Goal: Task Accomplishment & Management: Complete application form

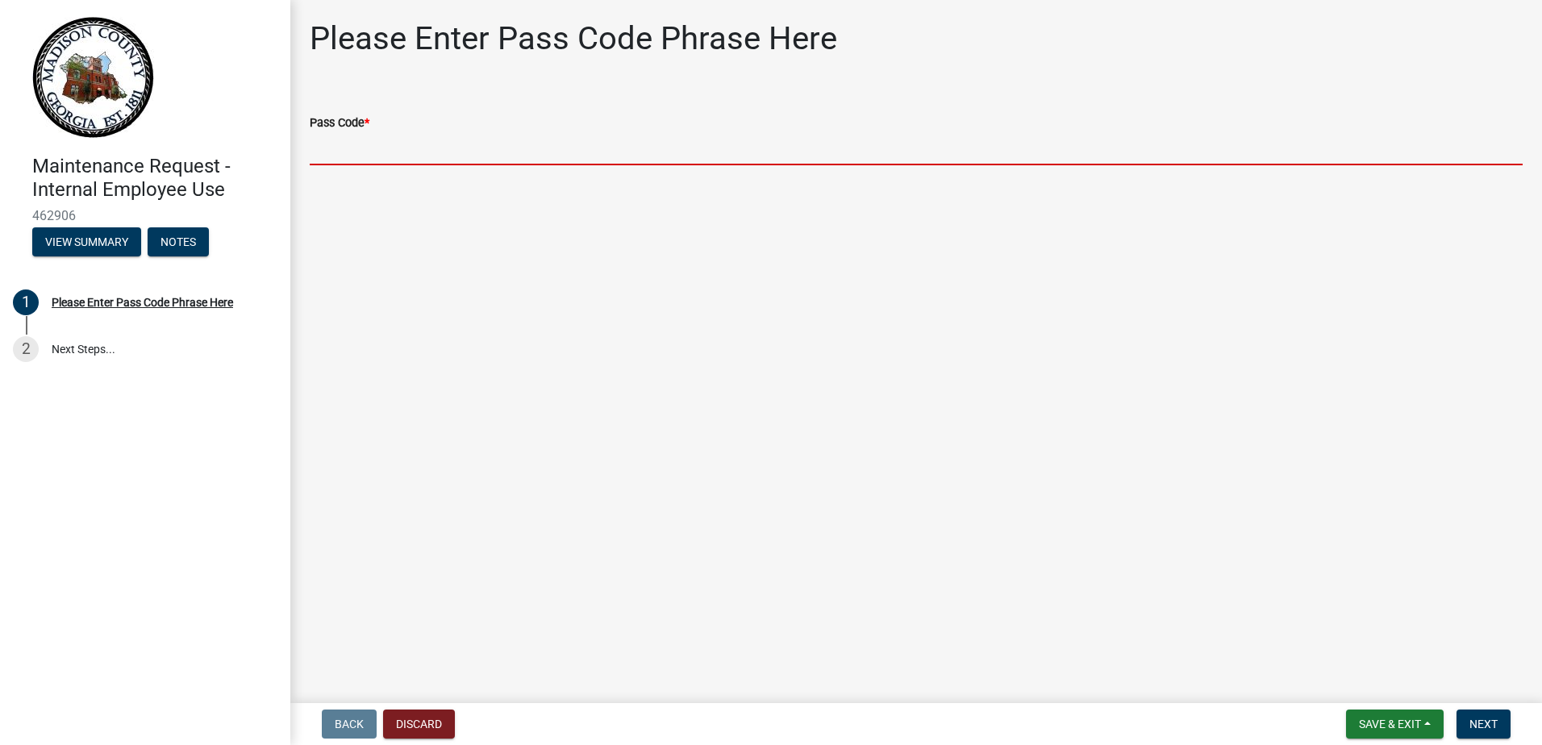
click at [365, 142] on input "Pass Code *" at bounding box center [916, 148] width 1213 height 33
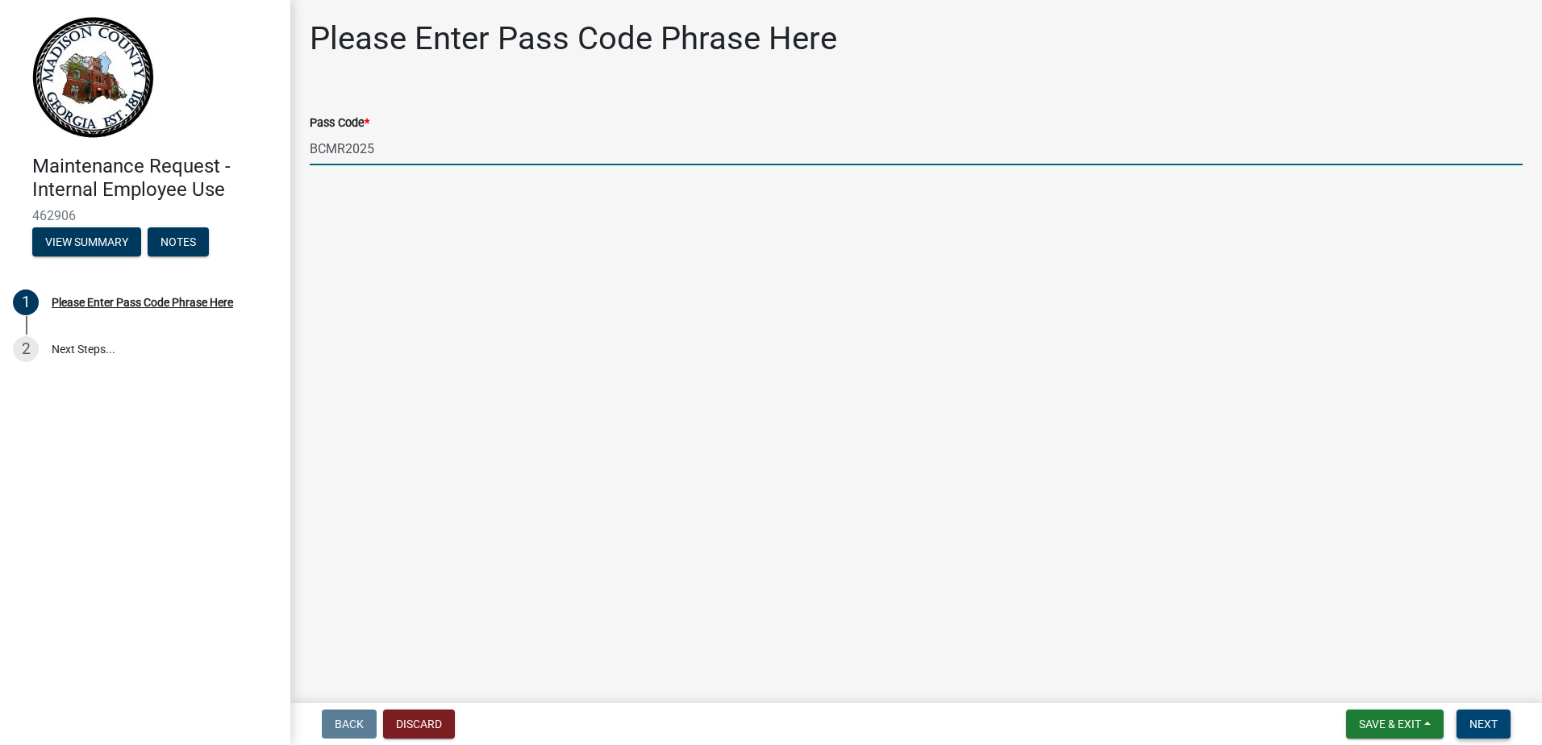
type input "BCMR2025"
click at [1494, 723] on span "Next" at bounding box center [1483, 724] width 28 height 13
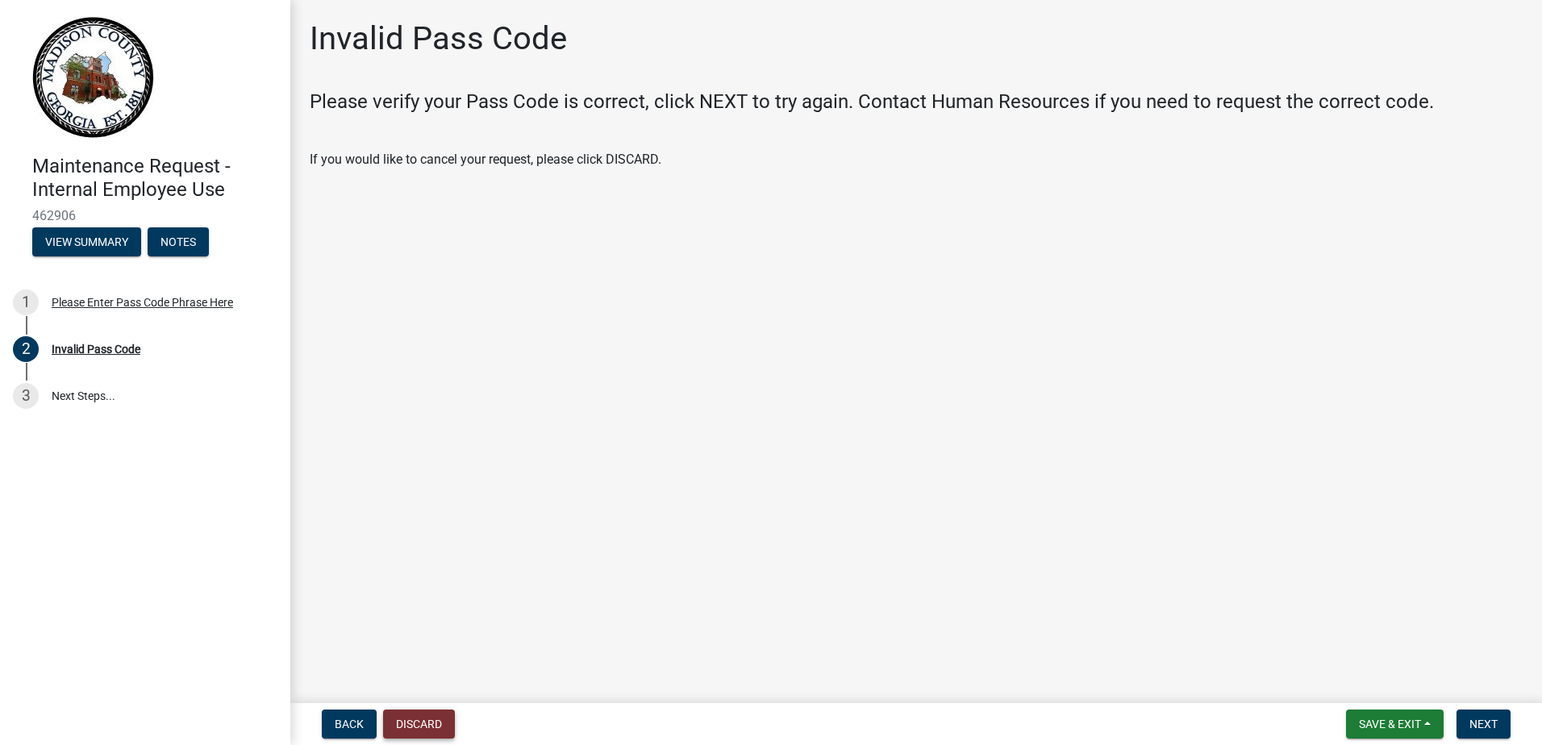
click at [425, 723] on button "Discard" at bounding box center [419, 724] width 72 height 29
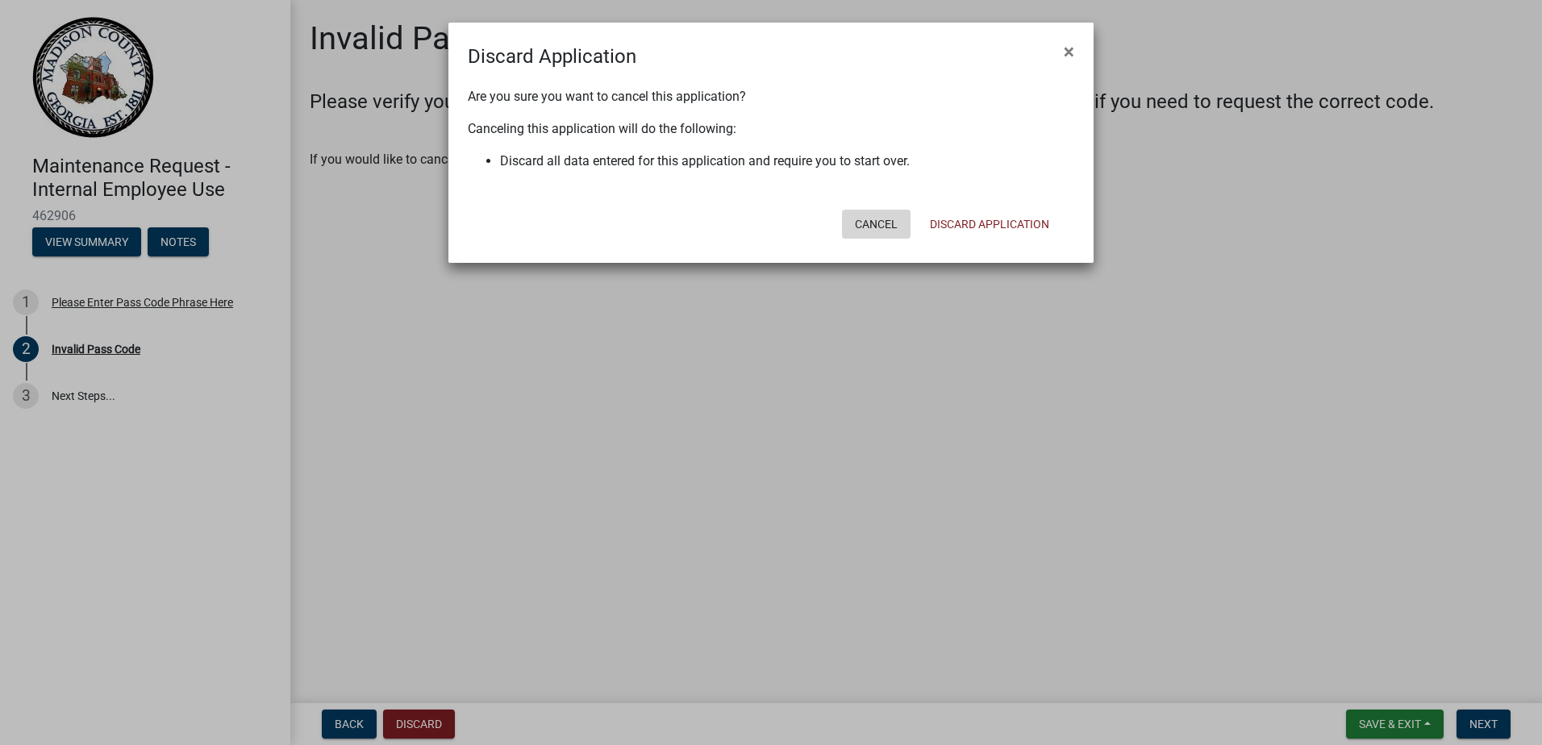
click at [863, 222] on button "Cancel" at bounding box center [876, 224] width 69 height 29
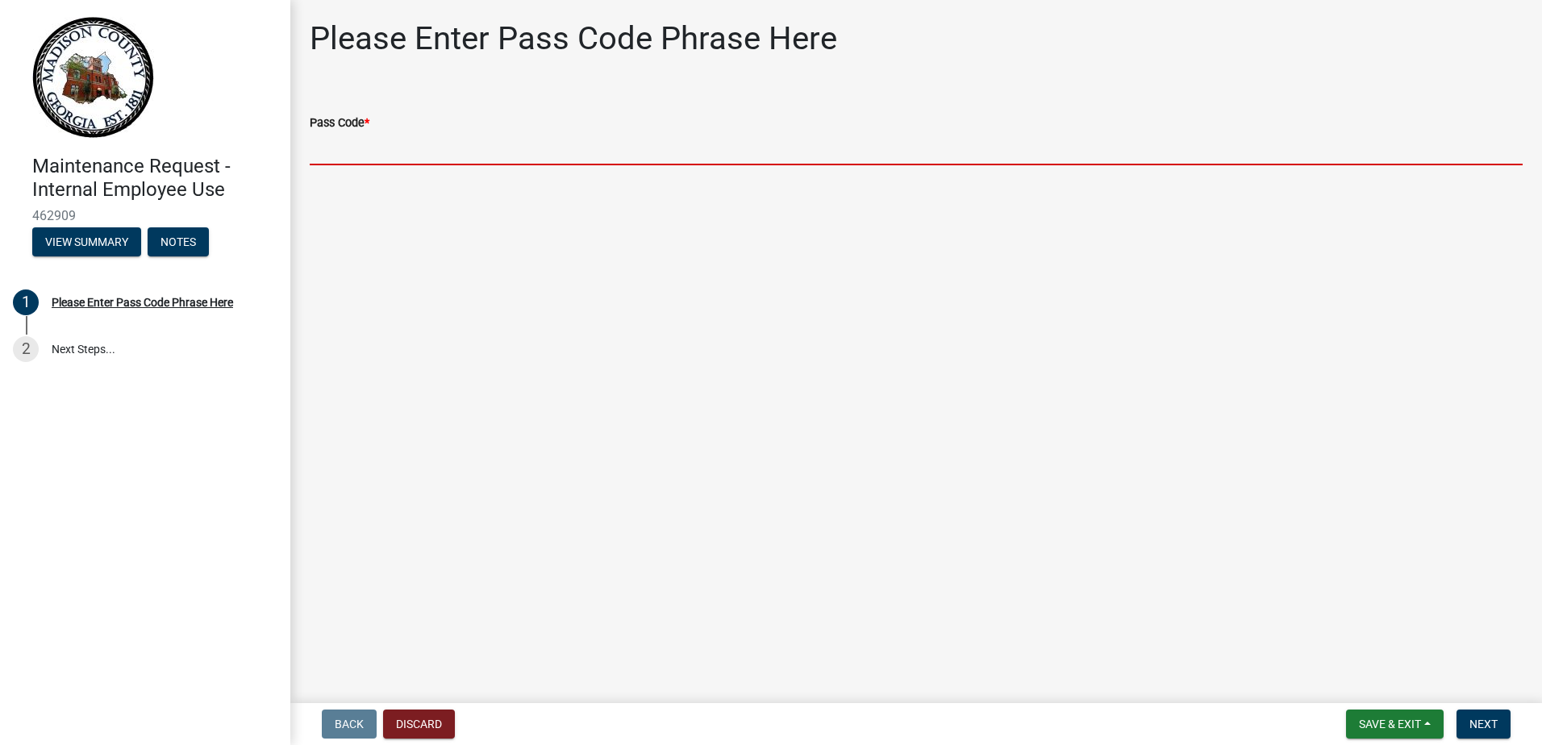
click at [414, 144] on input "Pass Code *" at bounding box center [916, 148] width 1213 height 33
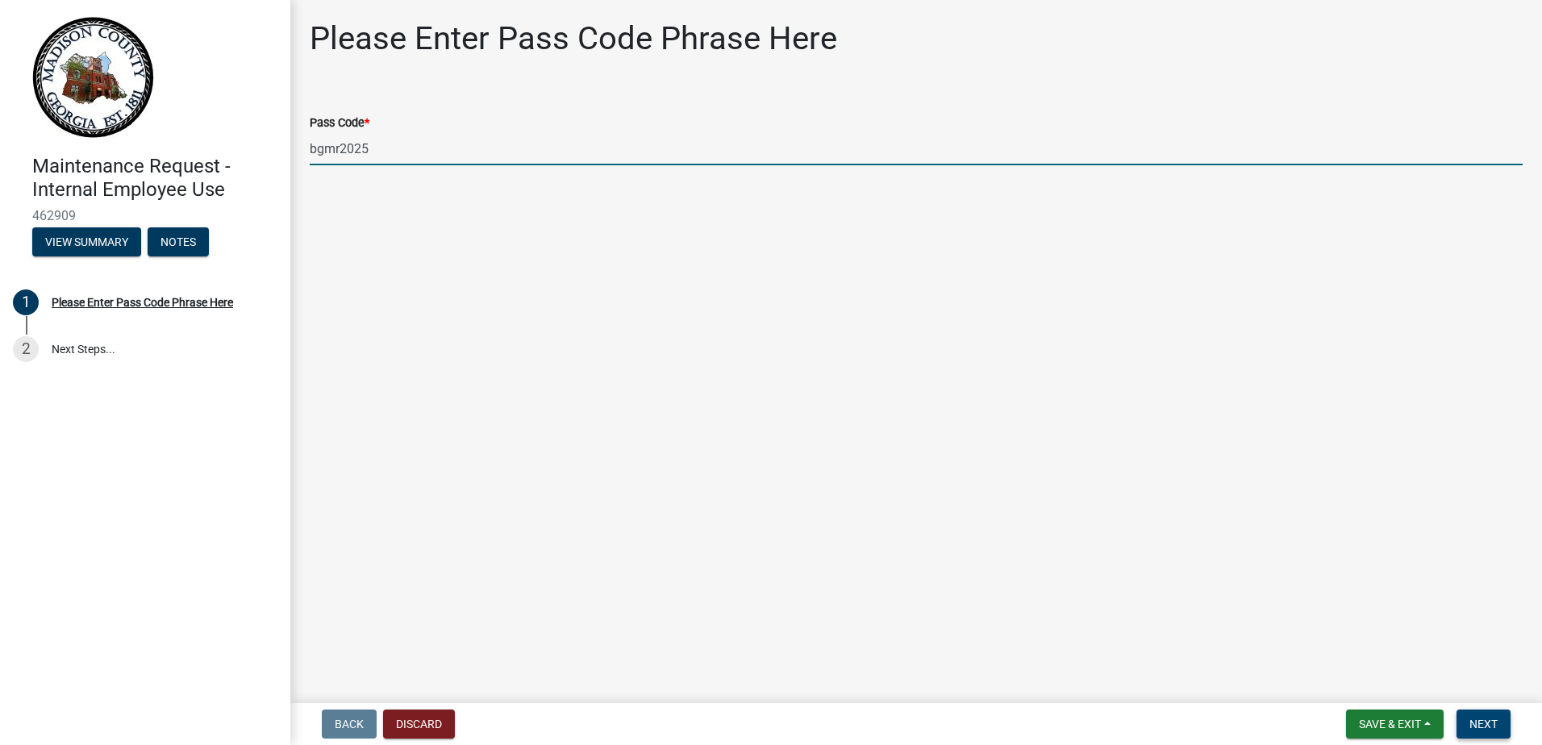
type input "bgmr2025"
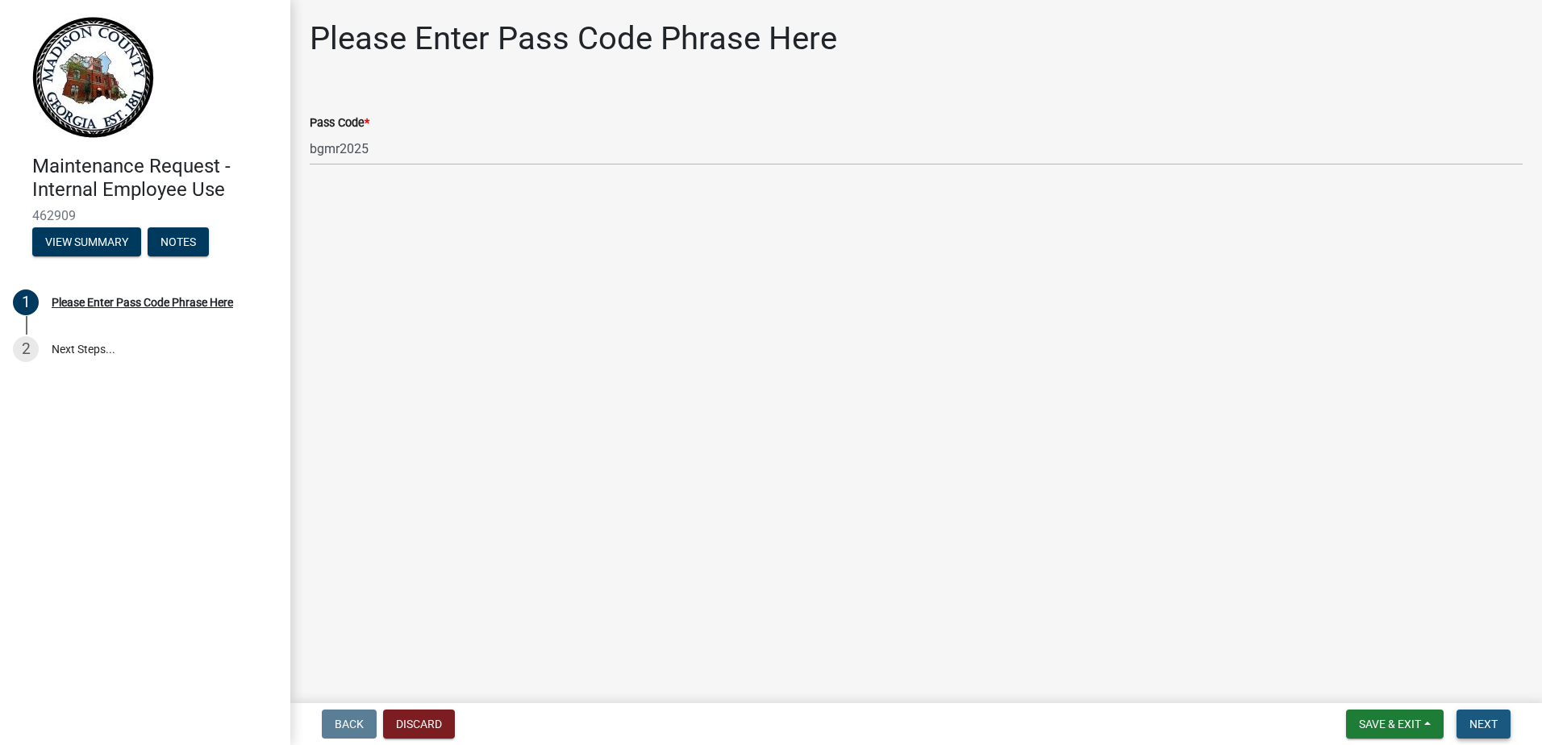
click at [1476, 723] on span "Next" at bounding box center [1483, 724] width 28 height 13
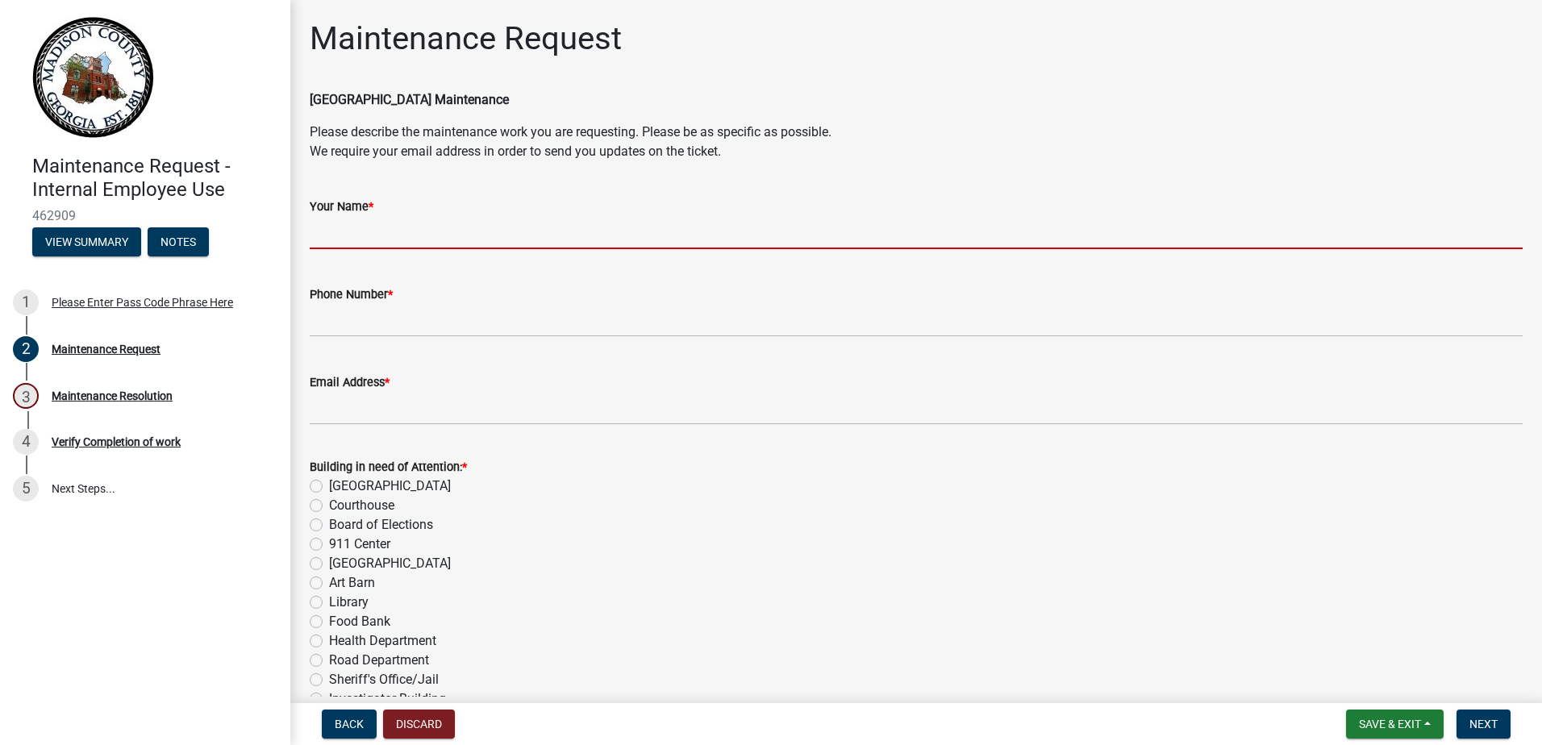
click at [362, 225] on input "Your Name *" at bounding box center [916, 232] width 1213 height 33
click at [401, 234] on input "Your Name *" at bounding box center [916, 232] width 1213 height 33
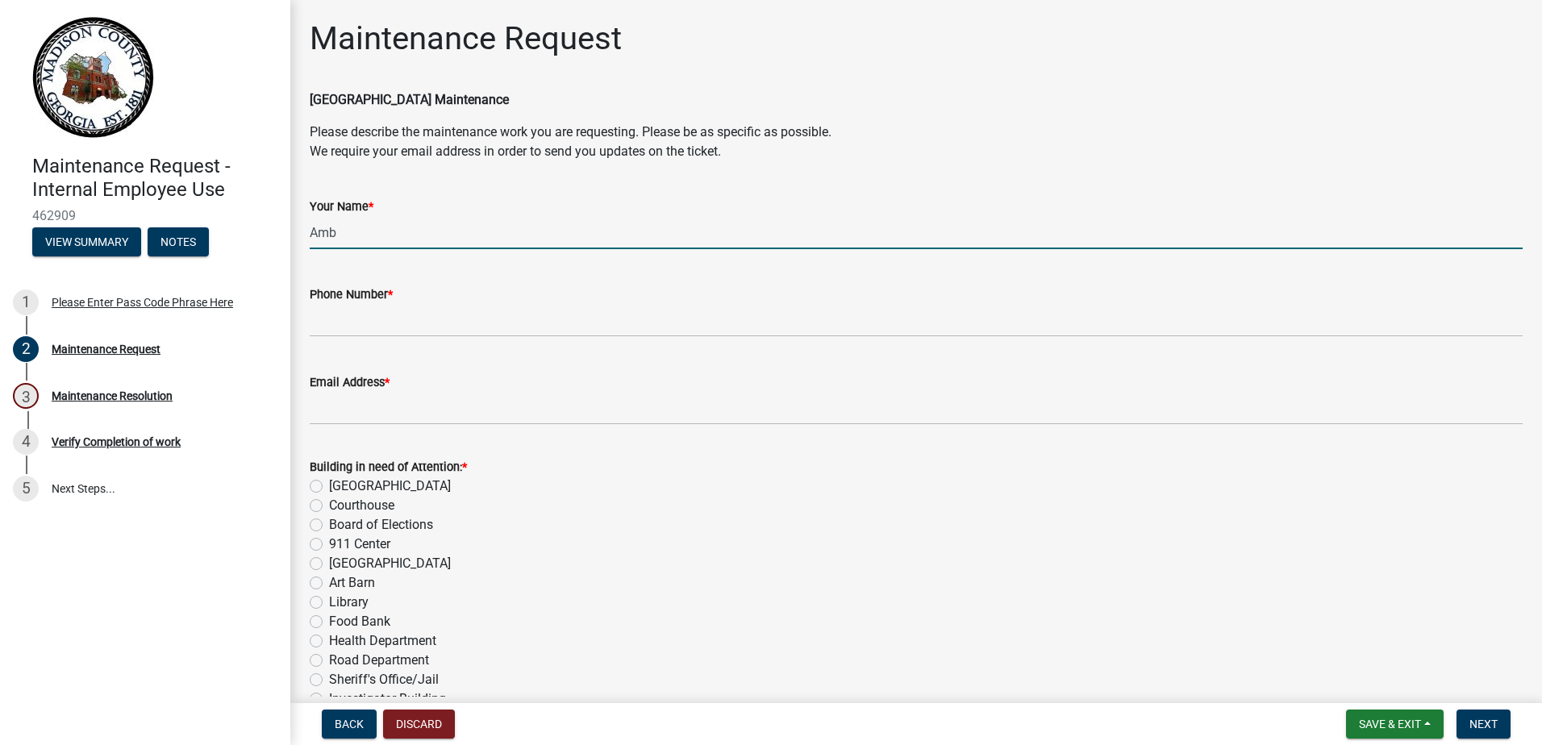
drag, startPoint x: 351, startPoint y: 231, endPoint x: 397, endPoint y: 231, distance: 46.0
click at [397, 231] on input "Amb" at bounding box center [916, 232] width 1213 height 33
drag, startPoint x: 450, startPoint y: 229, endPoint x: 379, endPoint y: 227, distance: 71.0
click at [385, 228] on input "Amb" at bounding box center [916, 232] width 1213 height 33
click at [335, 233] on input "Amb" at bounding box center [916, 232] width 1213 height 33
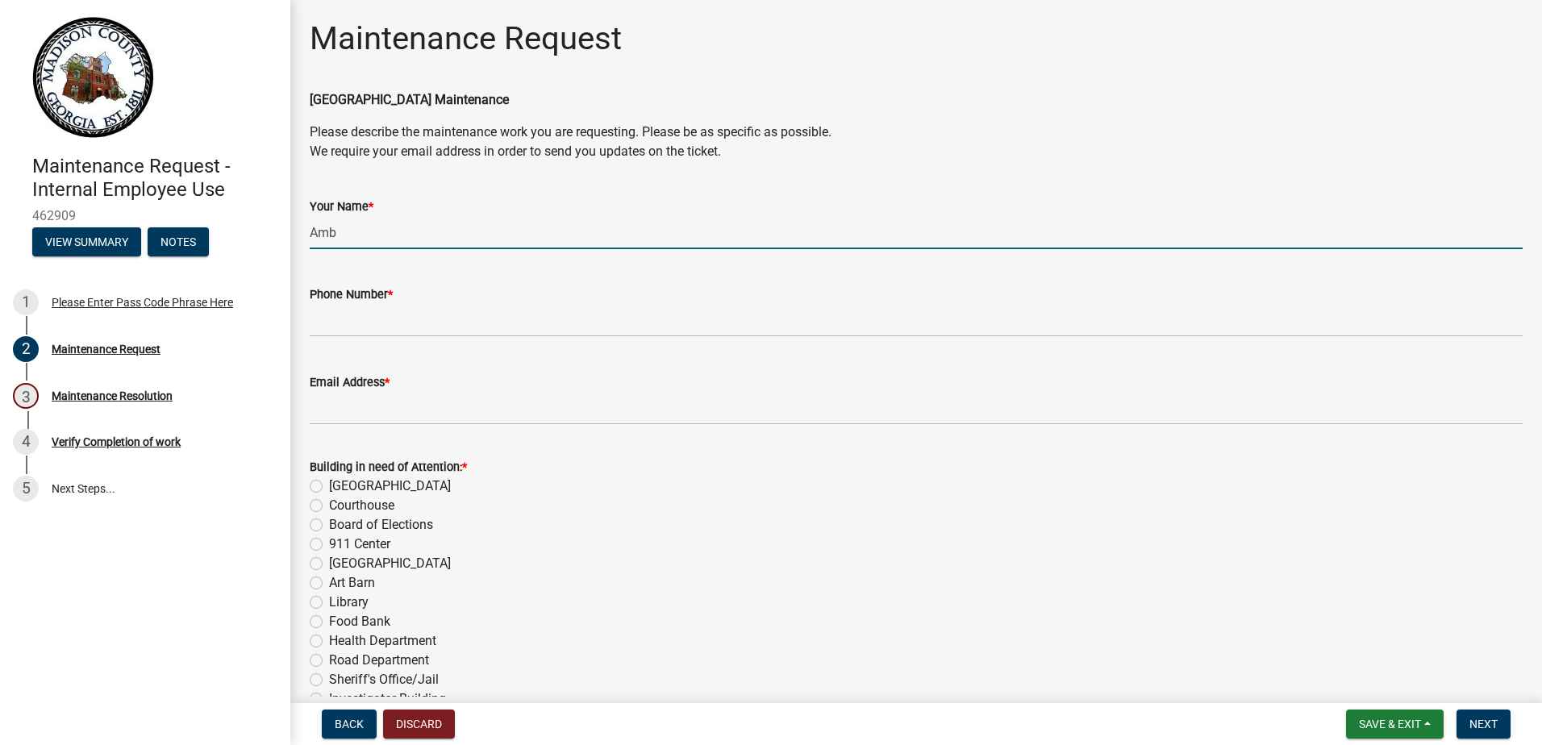
click at [334, 233] on input "Amb" at bounding box center [916, 232] width 1213 height 33
type input "[PERSON_NAME]"
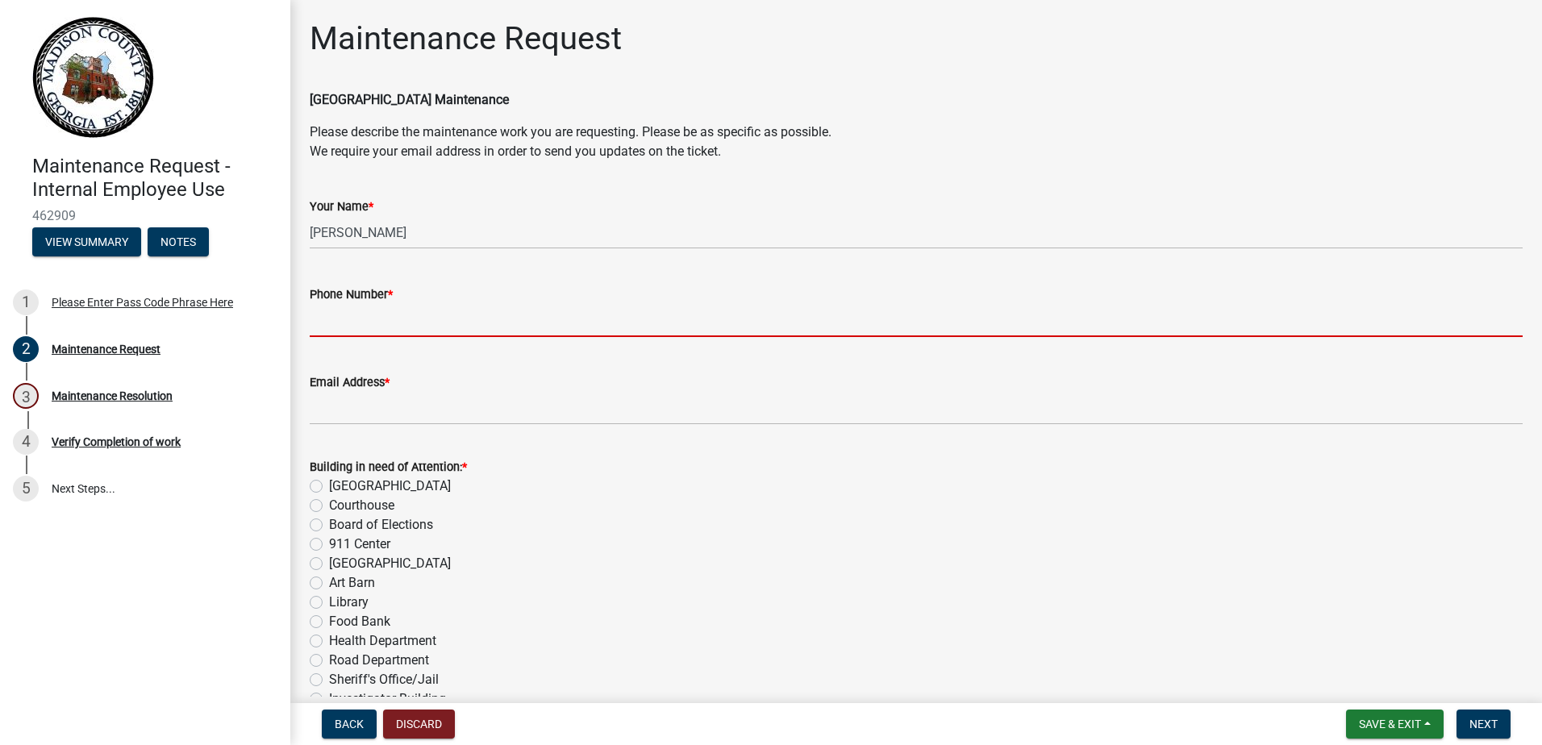
click at [348, 320] on input "Phone Number *" at bounding box center [916, 320] width 1213 height 33
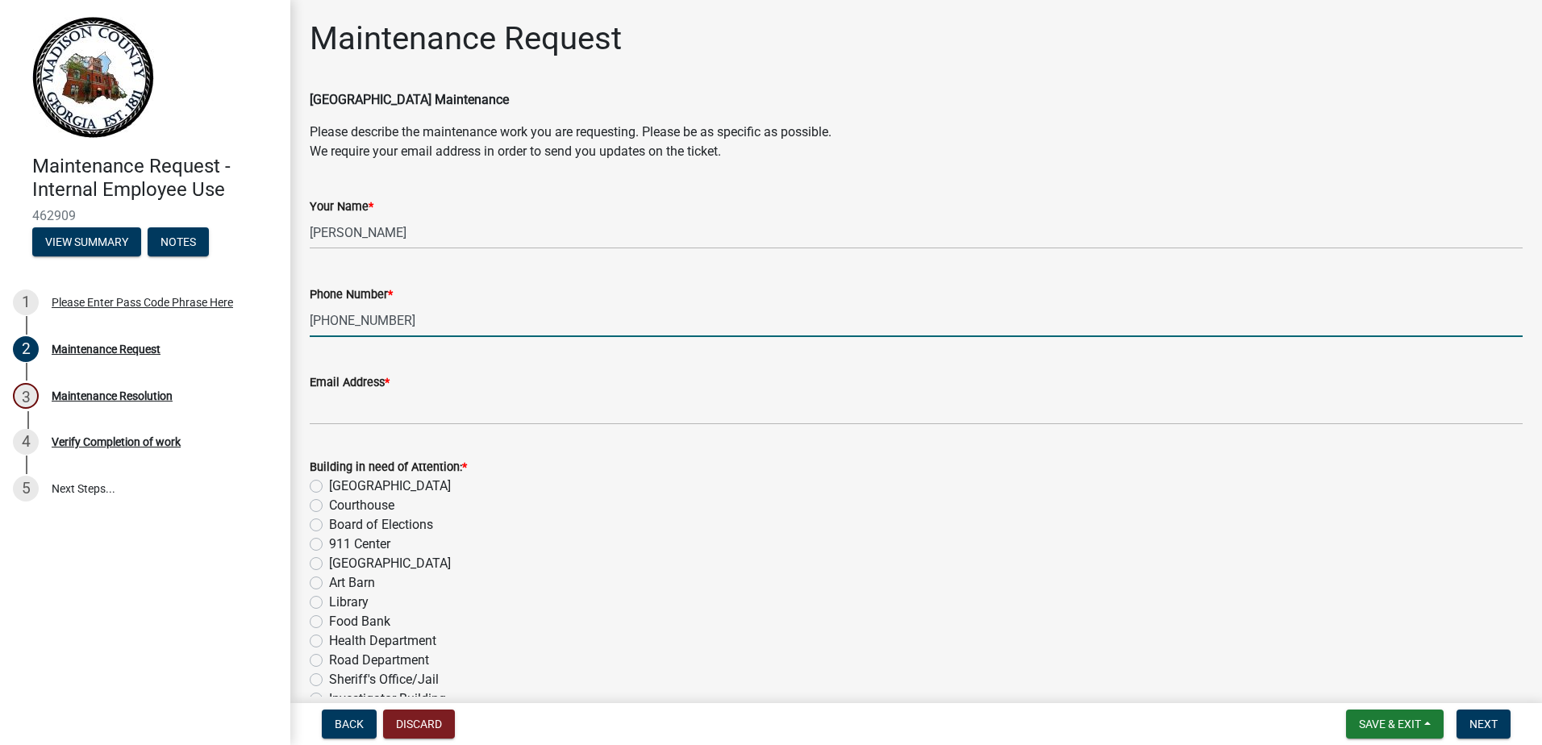
type input "[PHONE_NUMBER]"
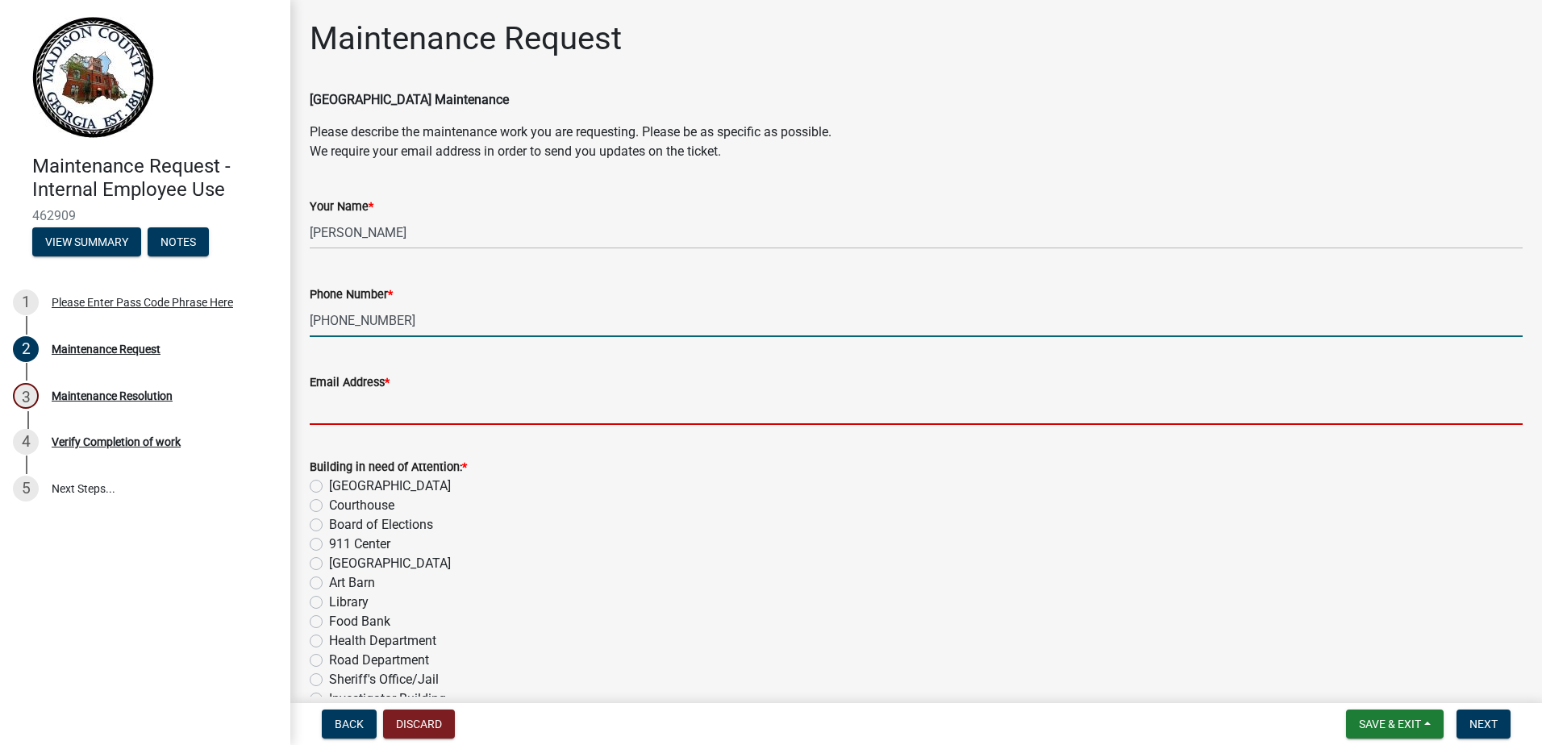
click at [370, 405] on input "Email Address *" at bounding box center [916, 408] width 1213 height 33
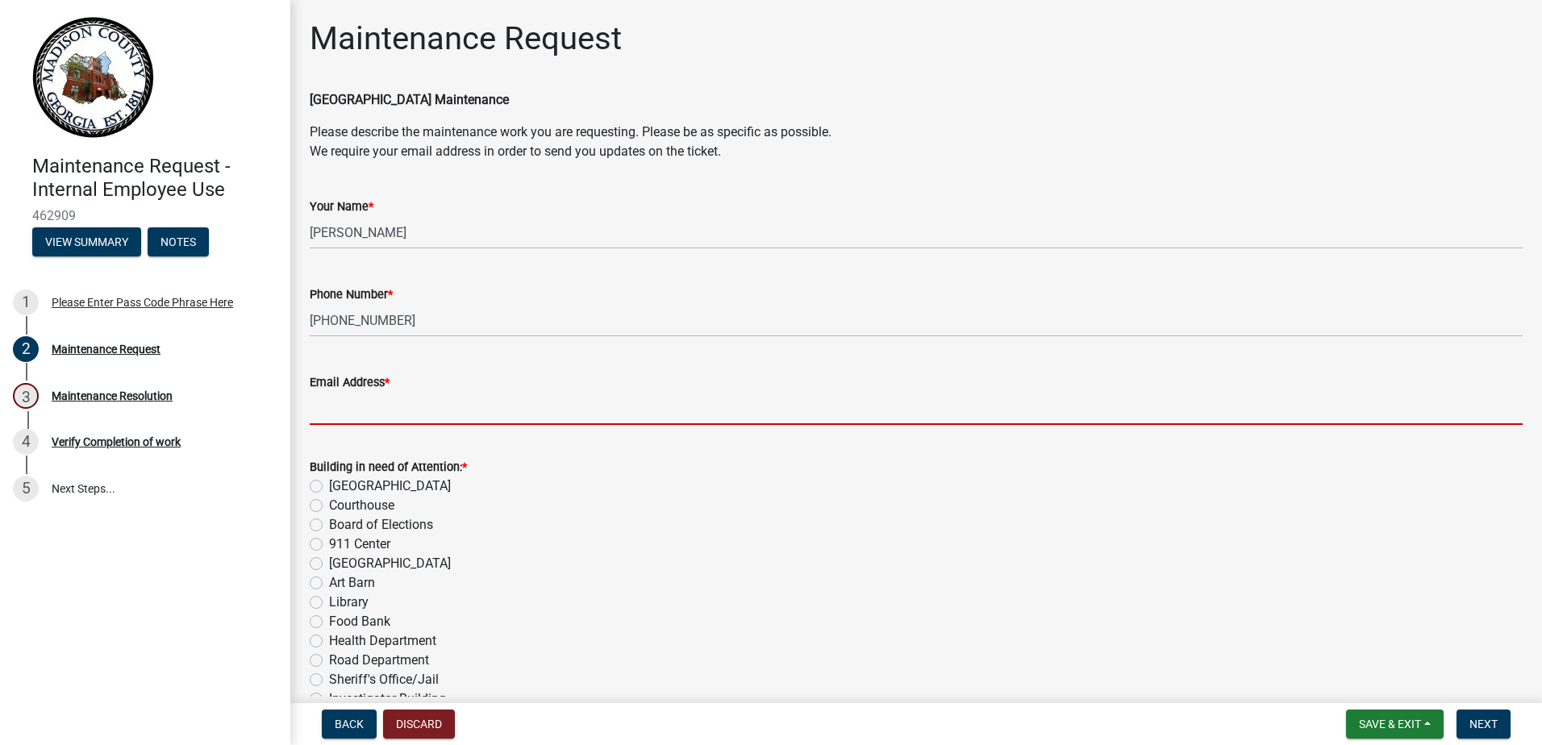
type input "[EMAIL_ADDRESS][DOMAIN_NAME]"
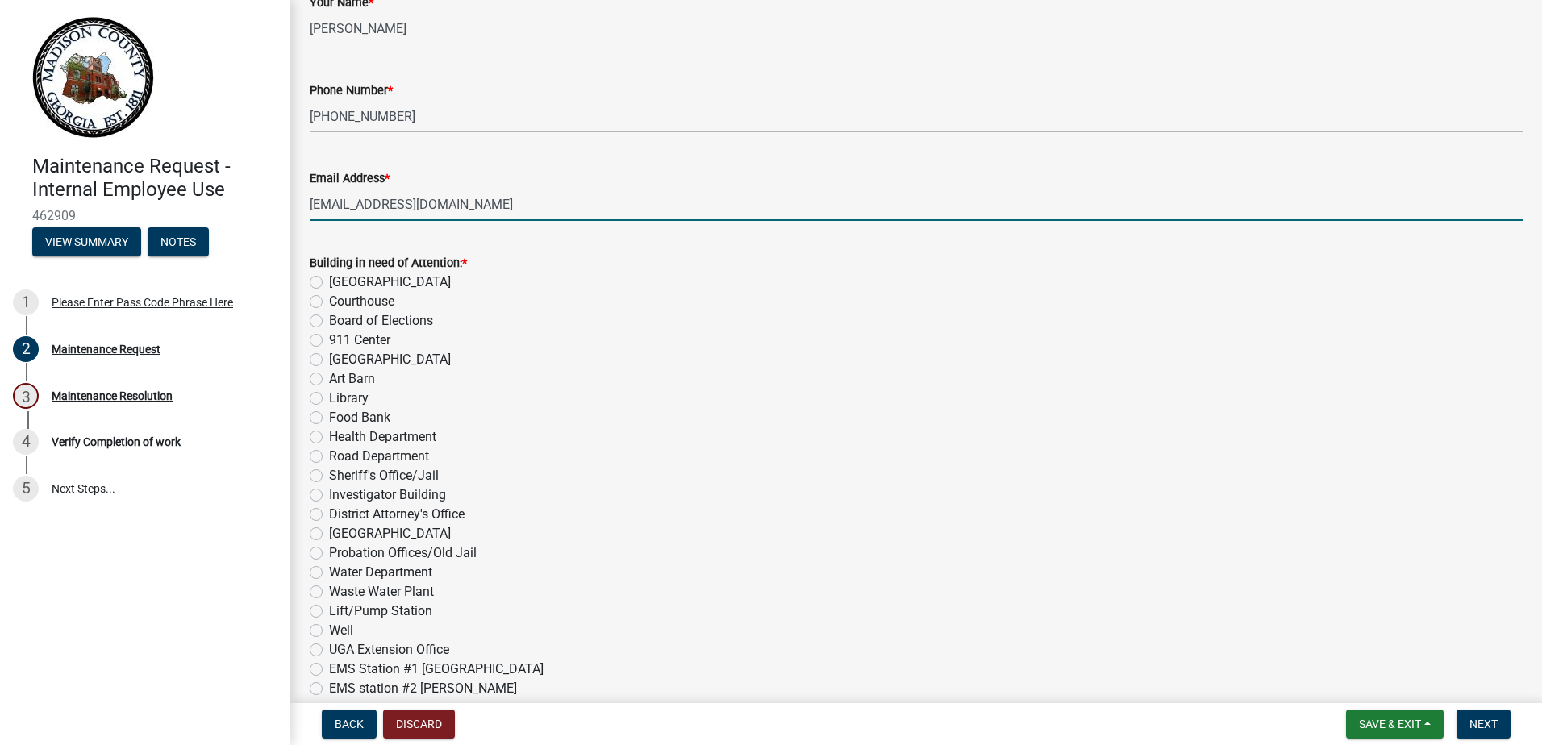
scroll to position [242, 0]
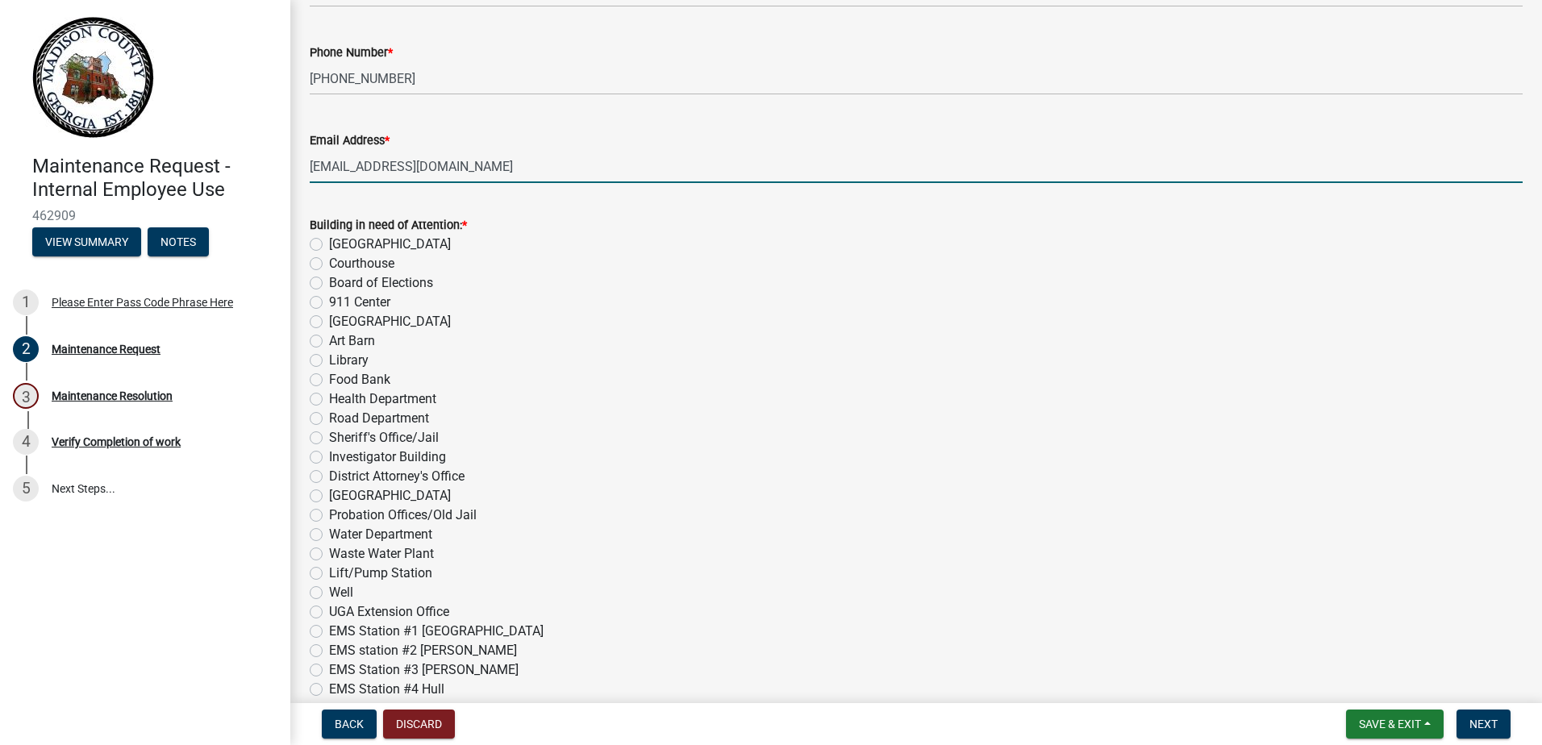
click at [329, 323] on label "[GEOGRAPHIC_DATA]" at bounding box center [390, 321] width 122 height 19
click at [329, 323] on input "[GEOGRAPHIC_DATA]" at bounding box center [334, 317] width 10 height 10
radio input "true"
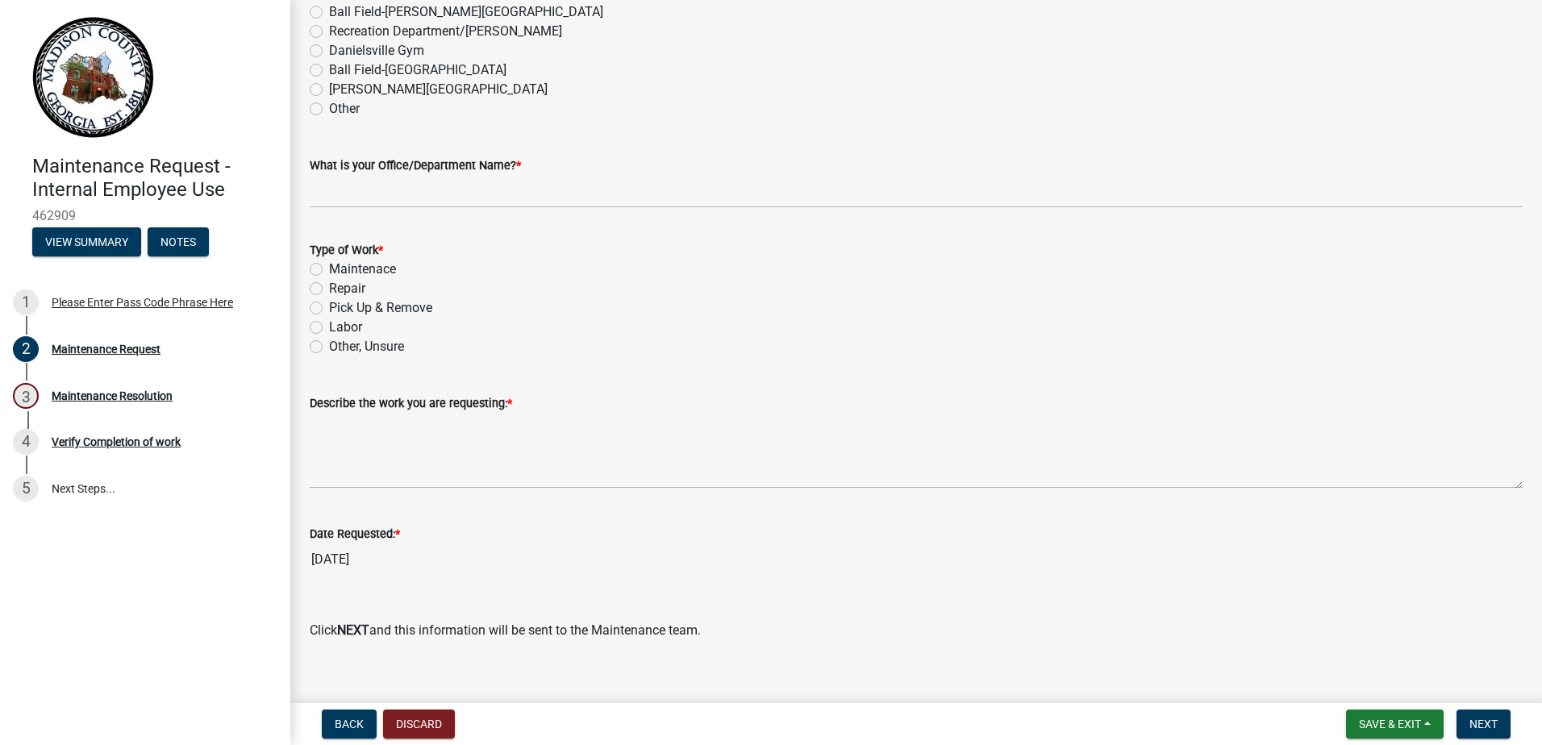
scroll to position [968, 0]
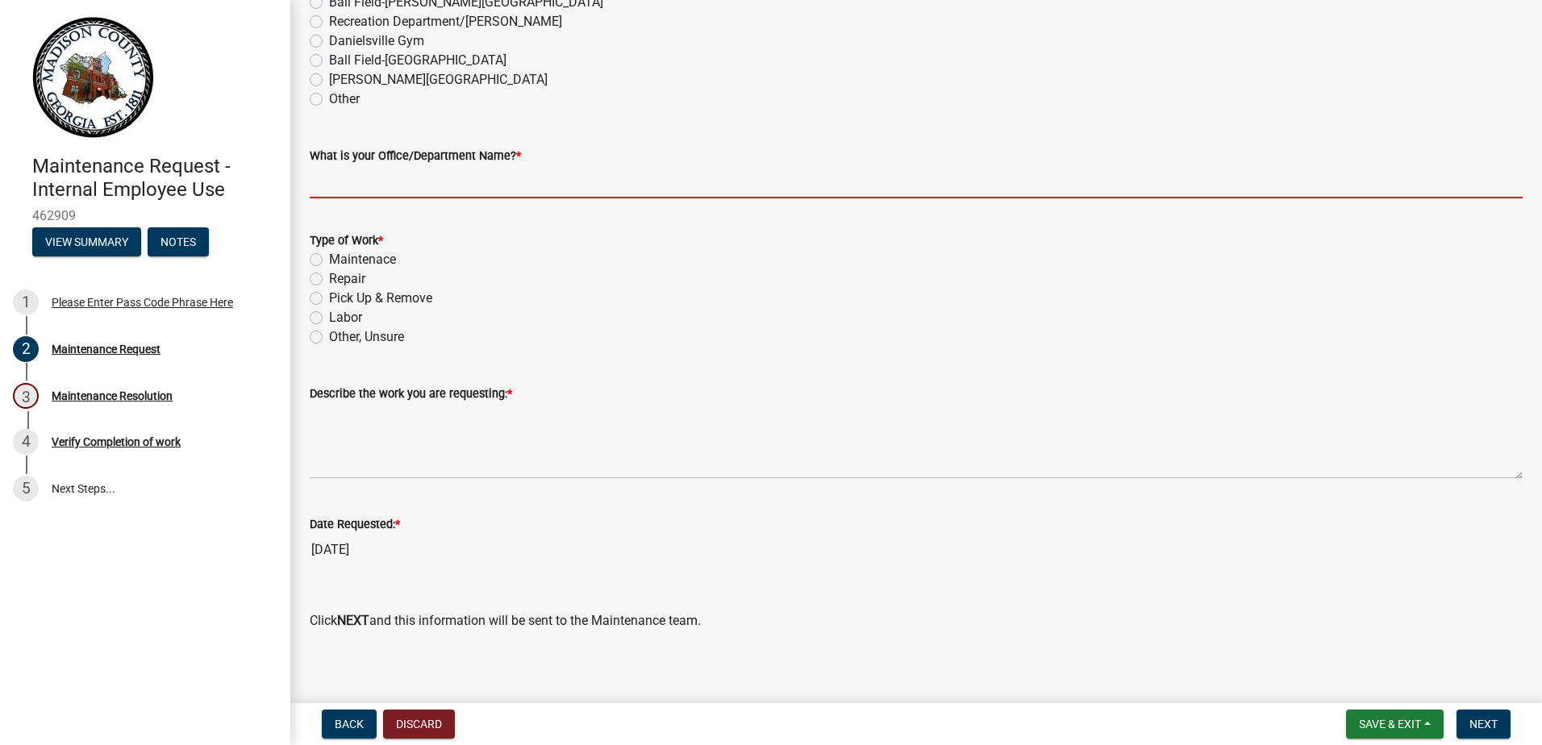
click at [327, 191] on input "What is your Office/Department Name? *" at bounding box center [916, 181] width 1213 height 33
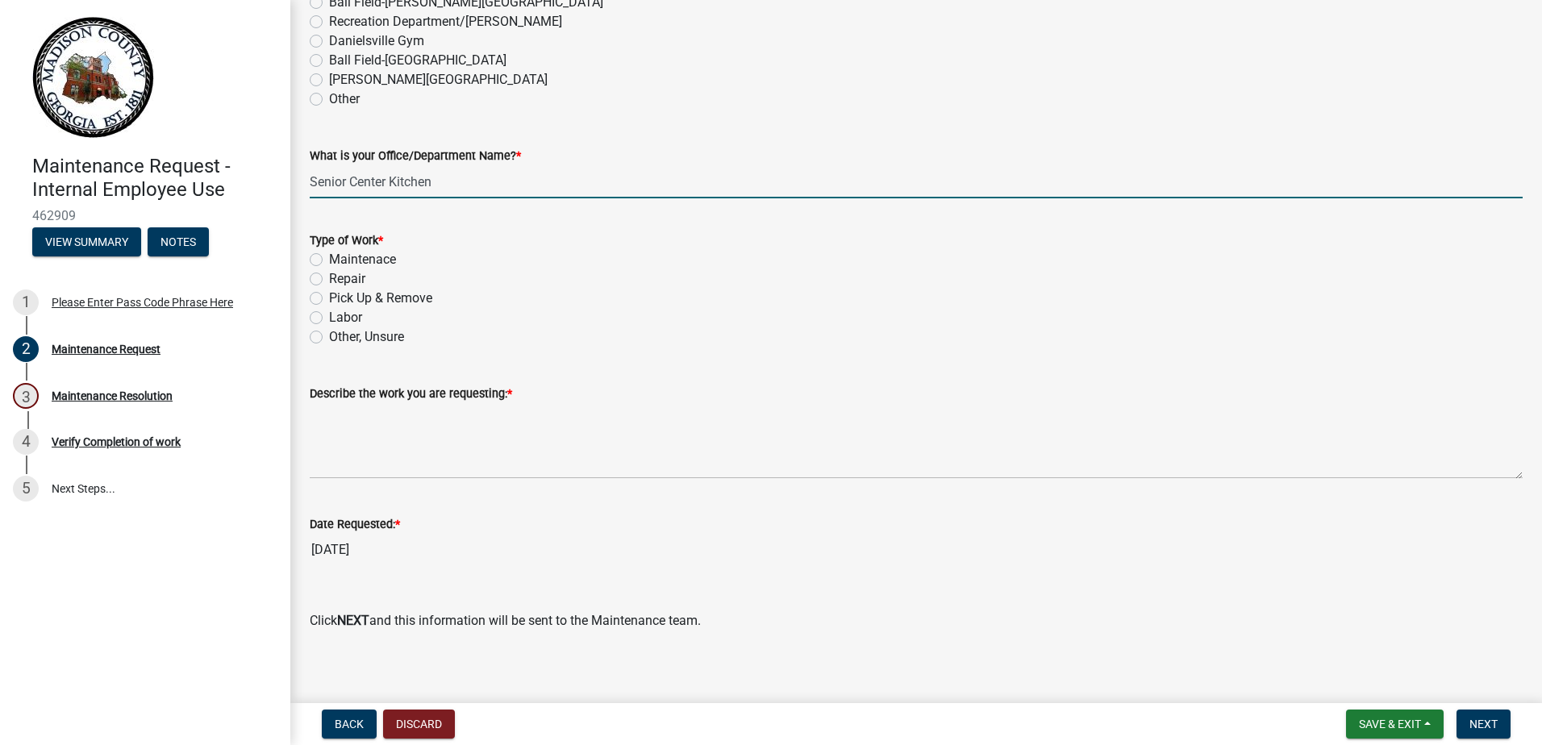
type input "Senior Center Kitchen"
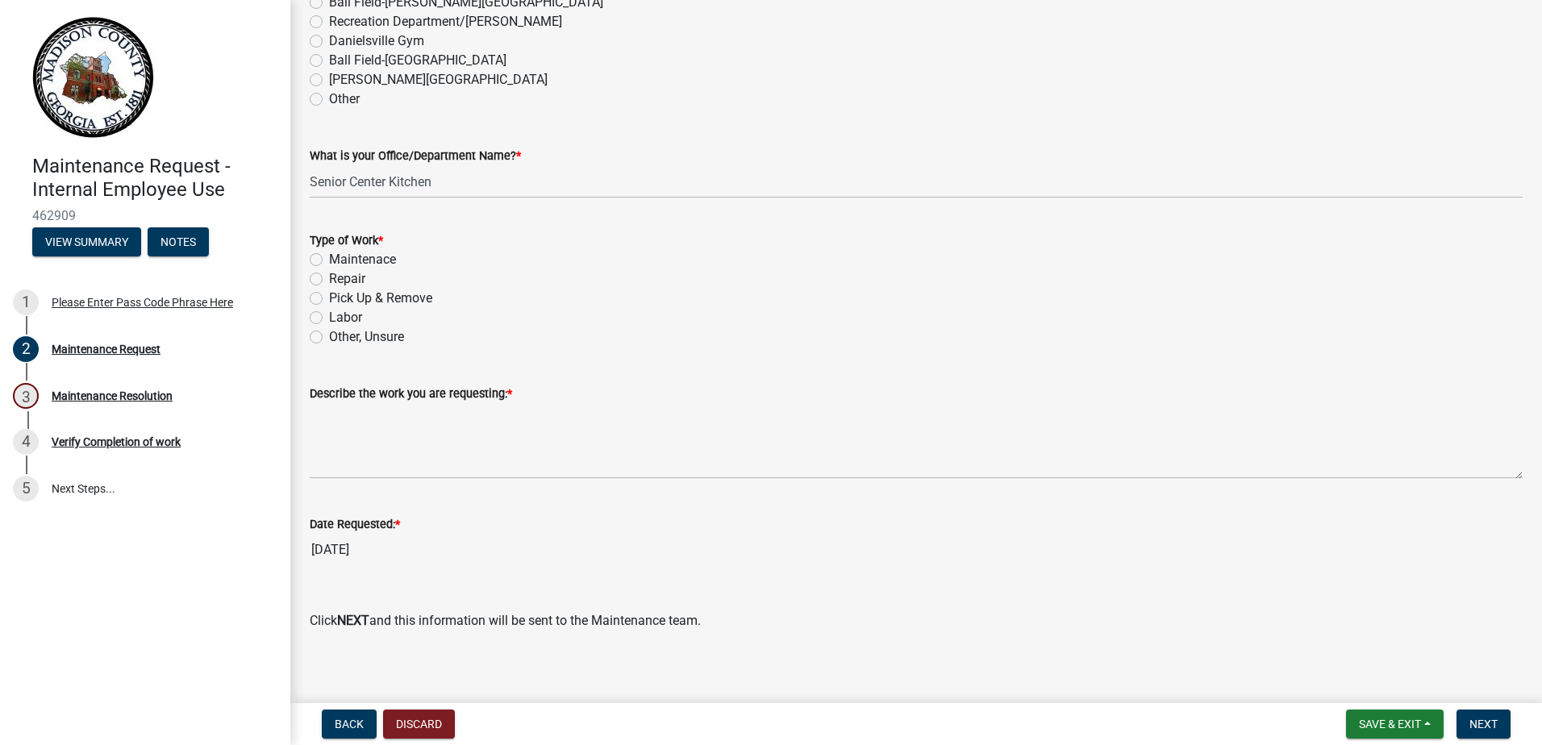
click at [323, 283] on div "Repair" at bounding box center [916, 278] width 1213 height 19
click at [329, 279] on label "Repair" at bounding box center [347, 278] width 36 height 19
click at [329, 279] on input "Repair" at bounding box center [334, 274] width 10 height 10
radio input "true"
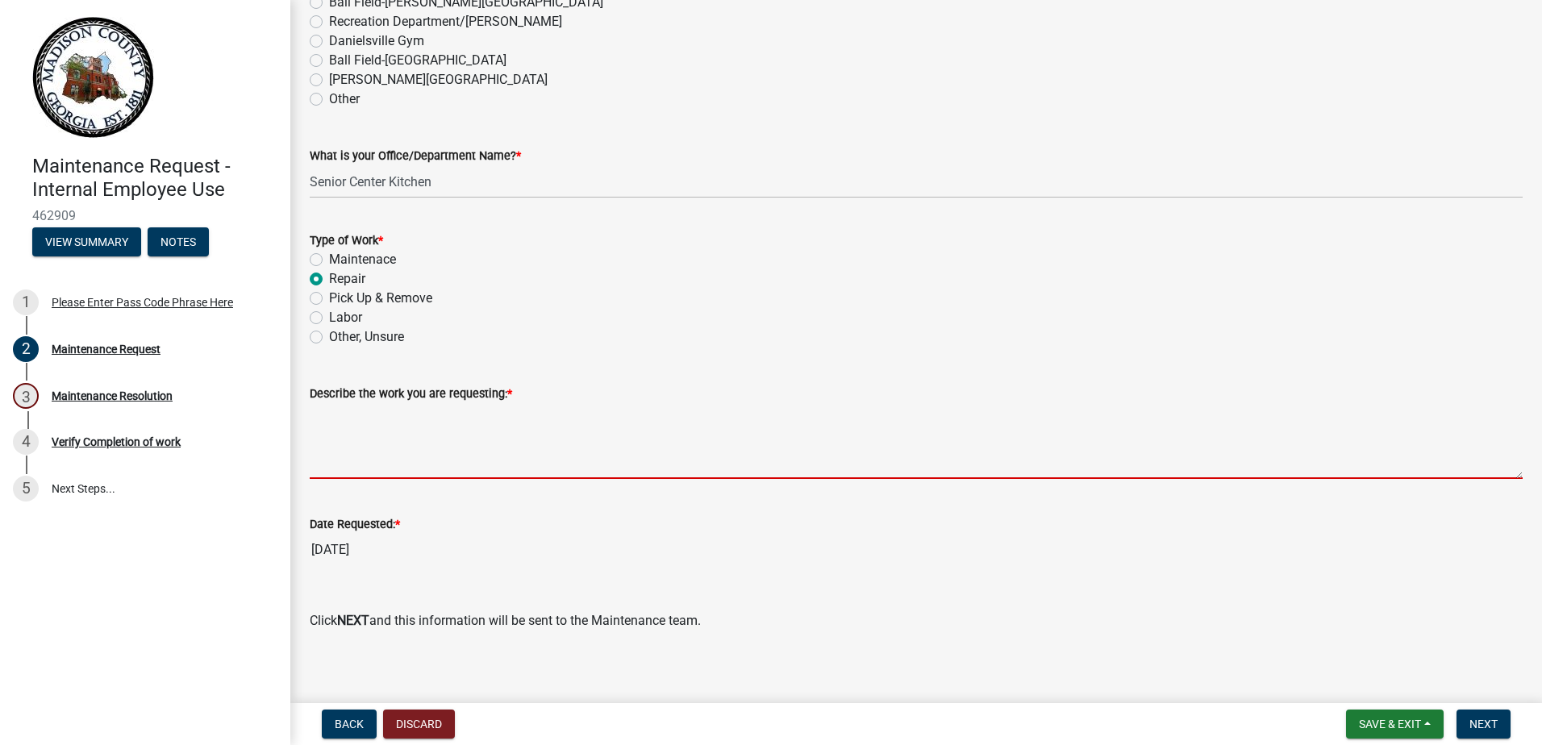
click at [325, 431] on textarea "Describe the work you are requesting: *" at bounding box center [916, 441] width 1213 height 76
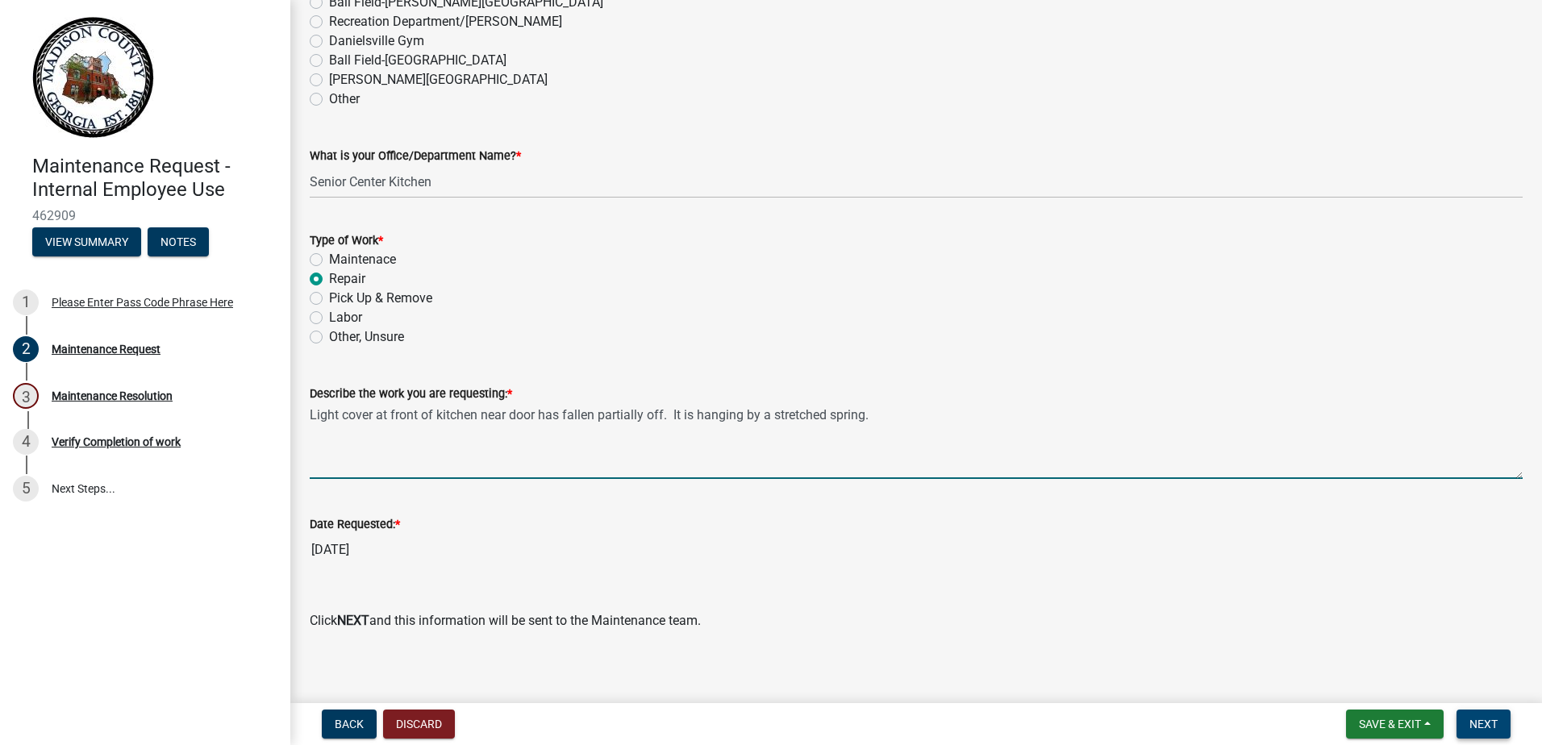
type textarea "Light cover at front of kitchen near door has fallen partially off. It is hangi…"
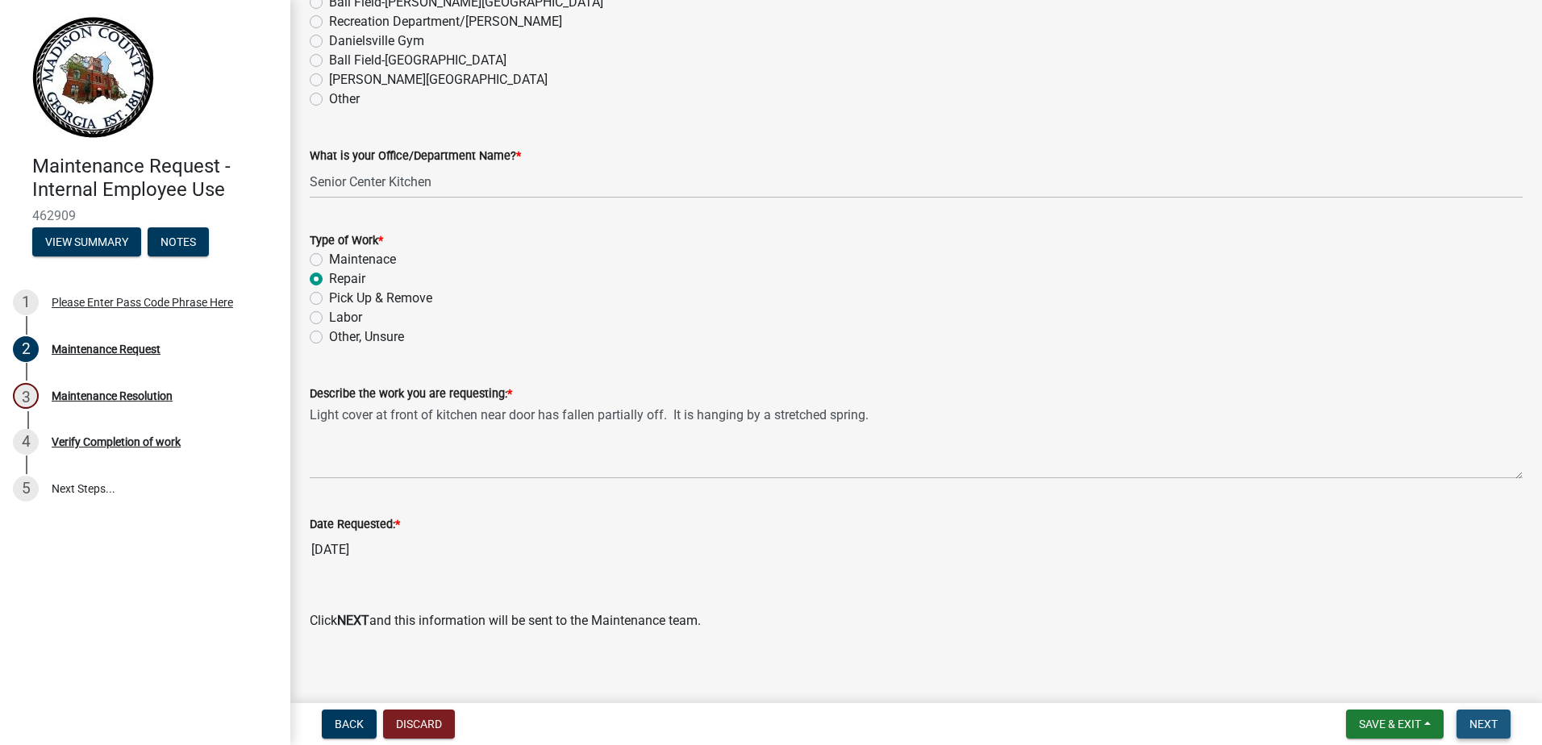
click at [1481, 725] on span "Next" at bounding box center [1483, 724] width 28 height 13
